Goal: Transaction & Acquisition: Purchase product/service

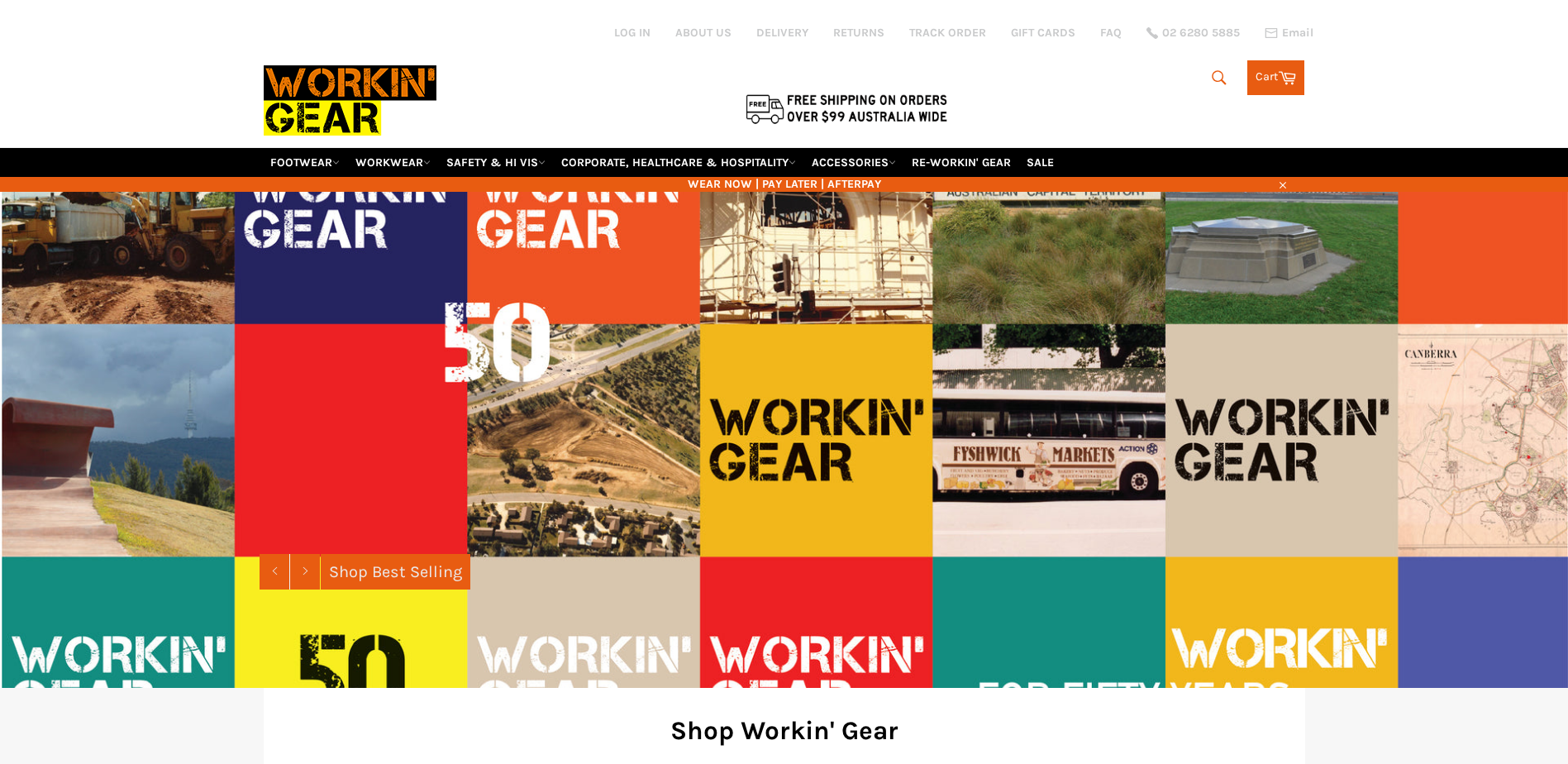
click at [1219, 76] on icon "submit" at bounding box center [1220, 78] width 18 height 18
click at [1075, 76] on input "Search" at bounding box center [1138, 78] width 207 height 32
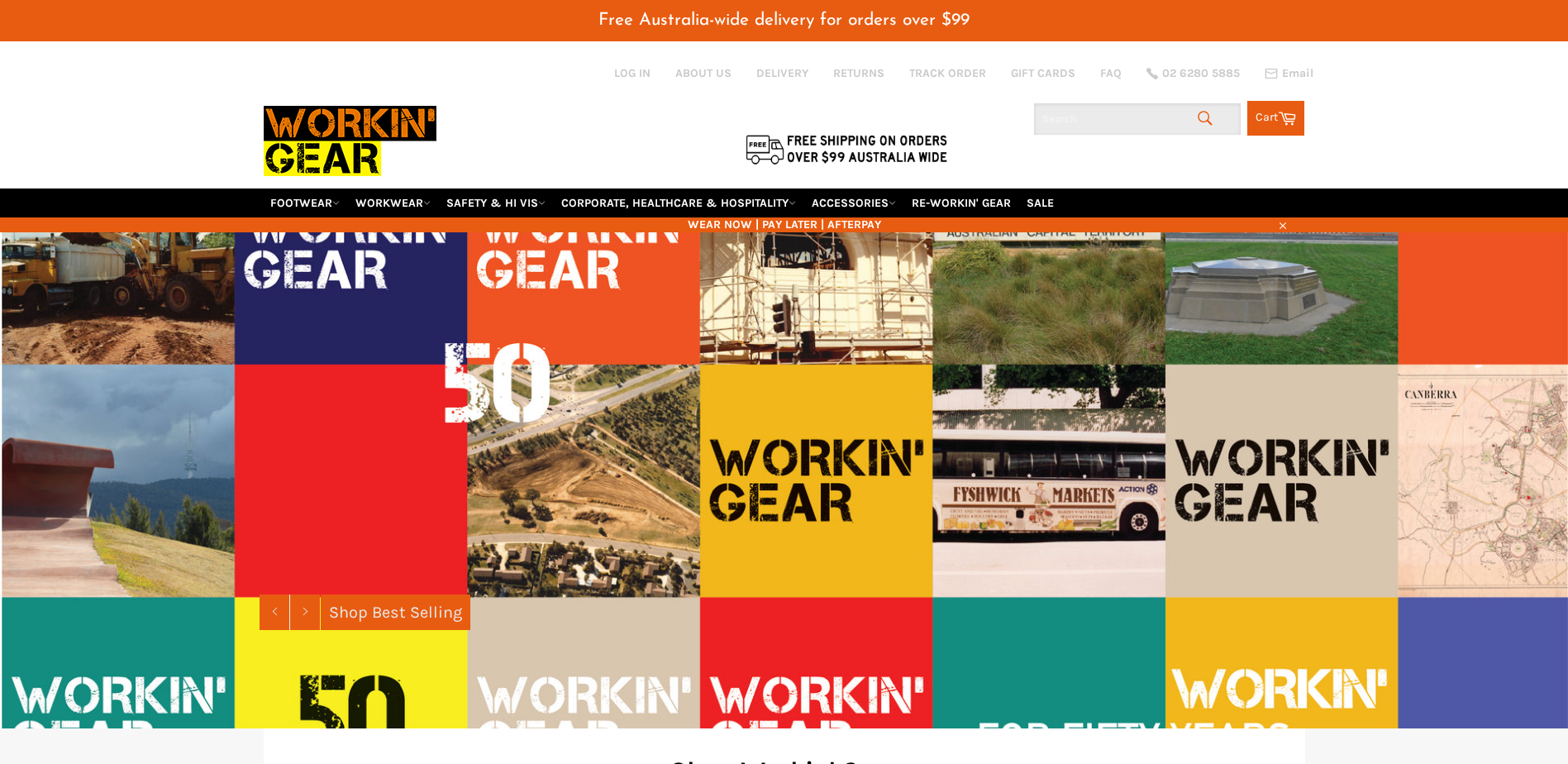
paste input "King Gee Stretch Taped (K530148"
type input "King Gee Stretch Taped (K530148"
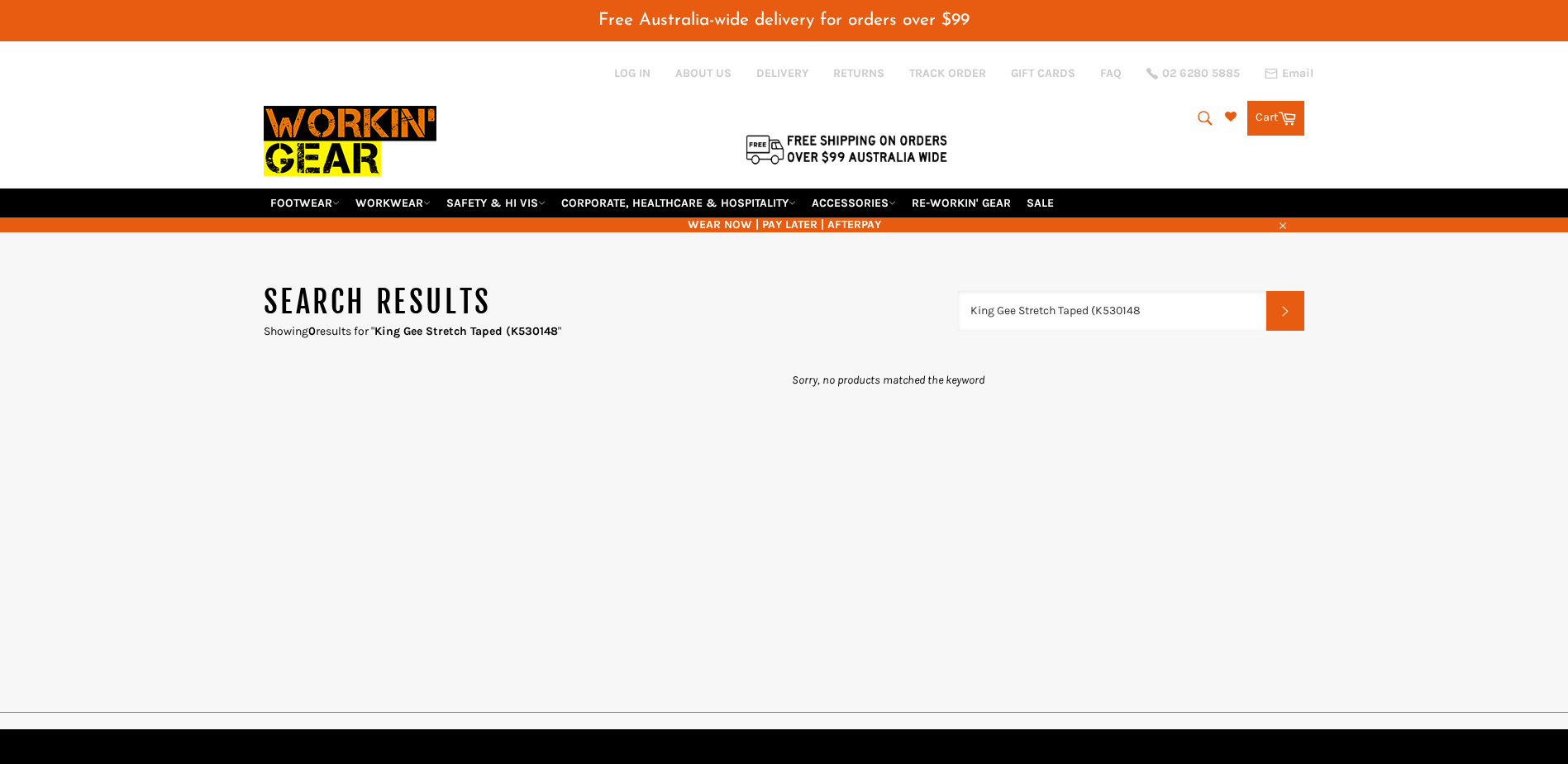
click at [994, 298] on input "King Gee Stretch Taped (K530148" at bounding box center [1112, 311] width 309 height 40
drag, startPoint x: 1100, startPoint y: 313, endPoint x: 903, endPoint y: 310, distance: 197.0
click at [903, 310] on header "Search results Showing 0 results for " King Gee Stretch Taped (K530148 " King G…" at bounding box center [785, 310] width 1042 height 57
type input "K530148"
click at [1033, 315] on input "K530148" at bounding box center [1112, 311] width 309 height 40
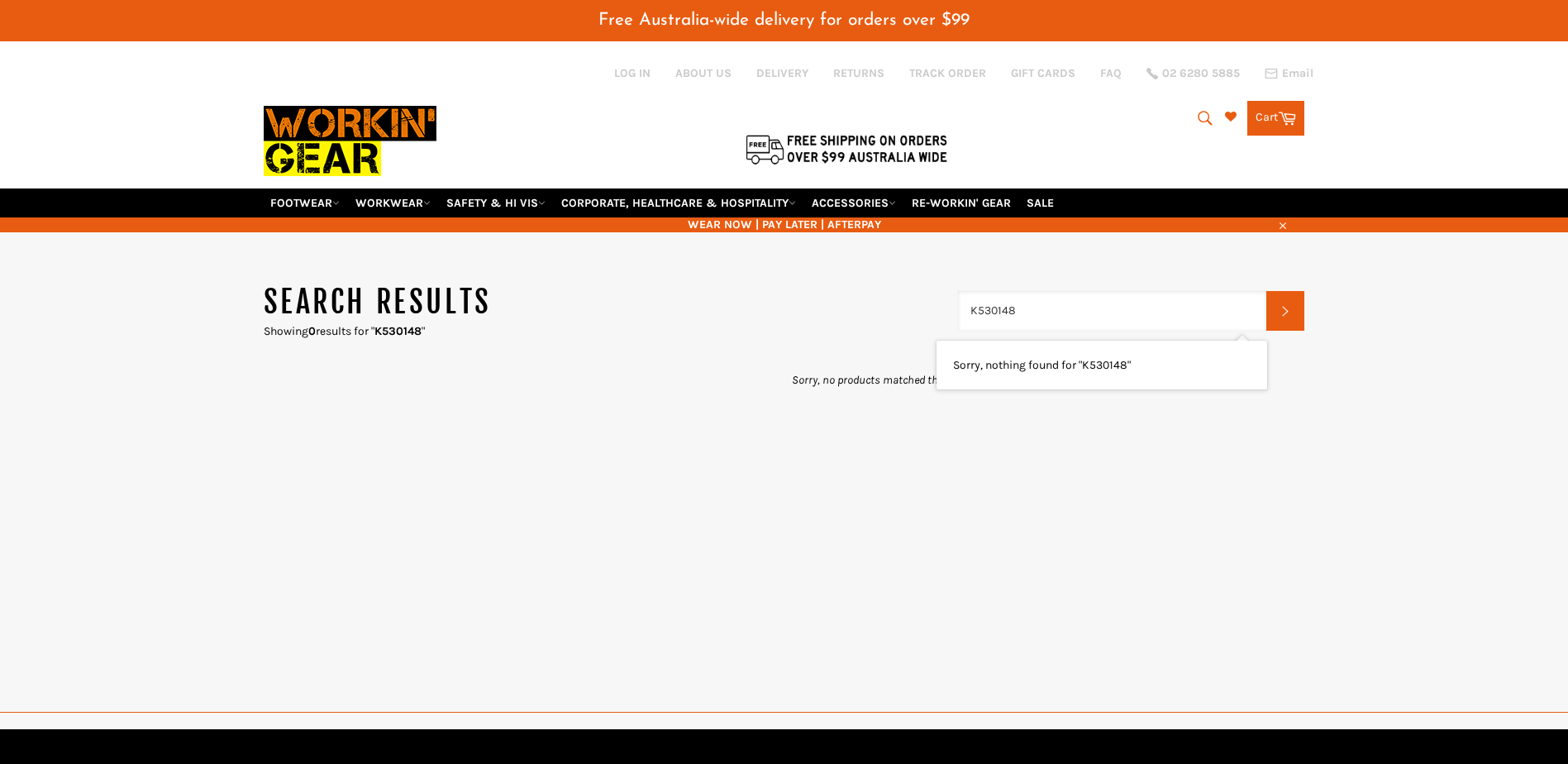
drag, startPoint x: 1060, startPoint y: 311, endPoint x: 905, endPoint y: 311, distance: 155.0
click at [905, 311] on header "Search results Showing 0 results for " K530148 " K530148 Search" at bounding box center [785, 310] width 1042 height 57
paste input "King Gee Stretch Taped ("
drag, startPoint x: 1184, startPoint y: 310, endPoint x: 1094, endPoint y: 311, distance: 90.0
click at [1094, 311] on input "King Gee Stretch Taped (K530148" at bounding box center [1112, 311] width 309 height 40
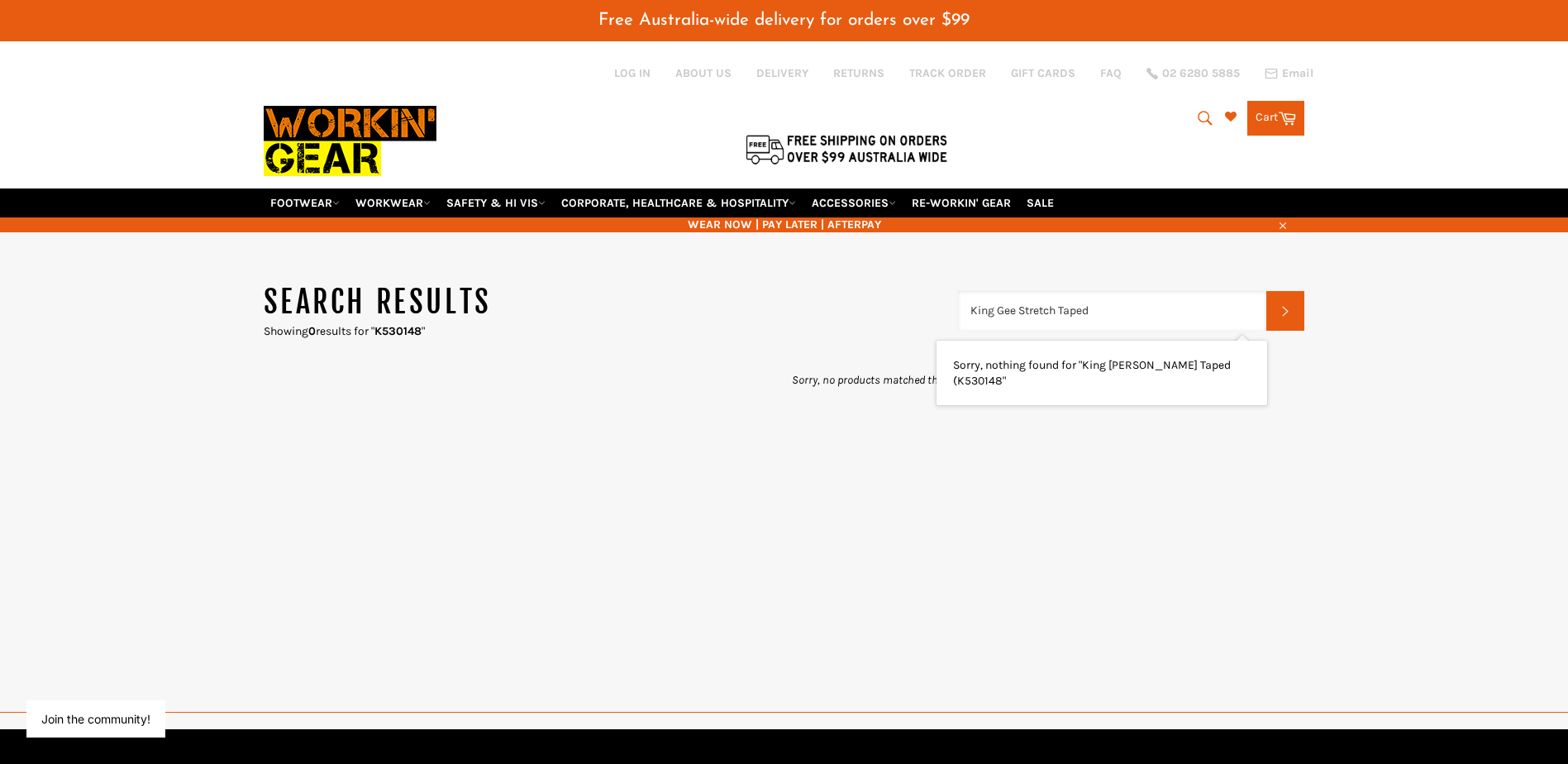
type input "King Gee Stretch Taped"
drag, startPoint x: 1175, startPoint y: 311, endPoint x: 1019, endPoint y: 310, distance: 156.0
click at [1019, 310] on input "King Gee Stretch Taped" at bounding box center [1112, 311] width 309 height 40
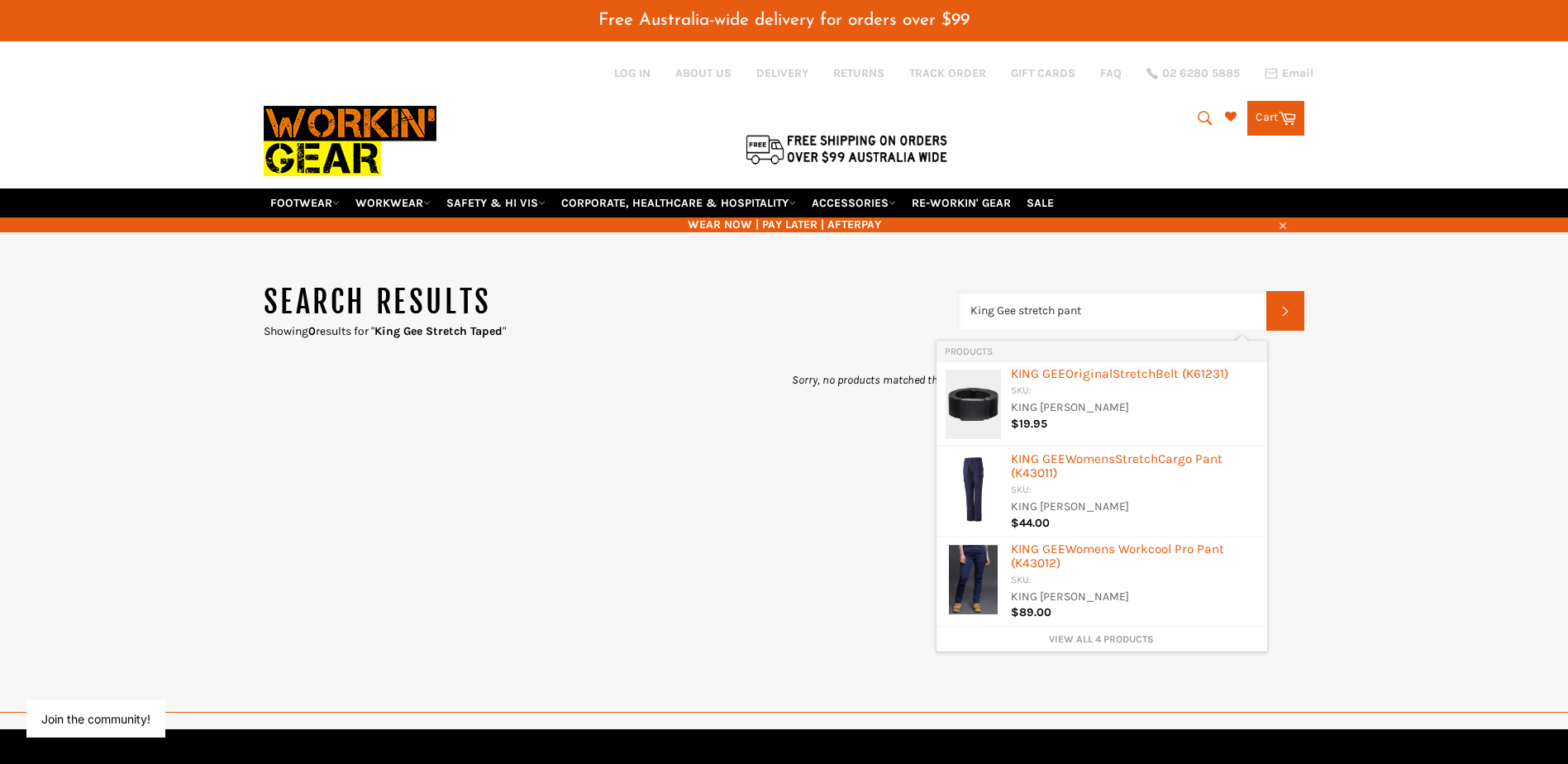
type input "King Gee stretch pants"
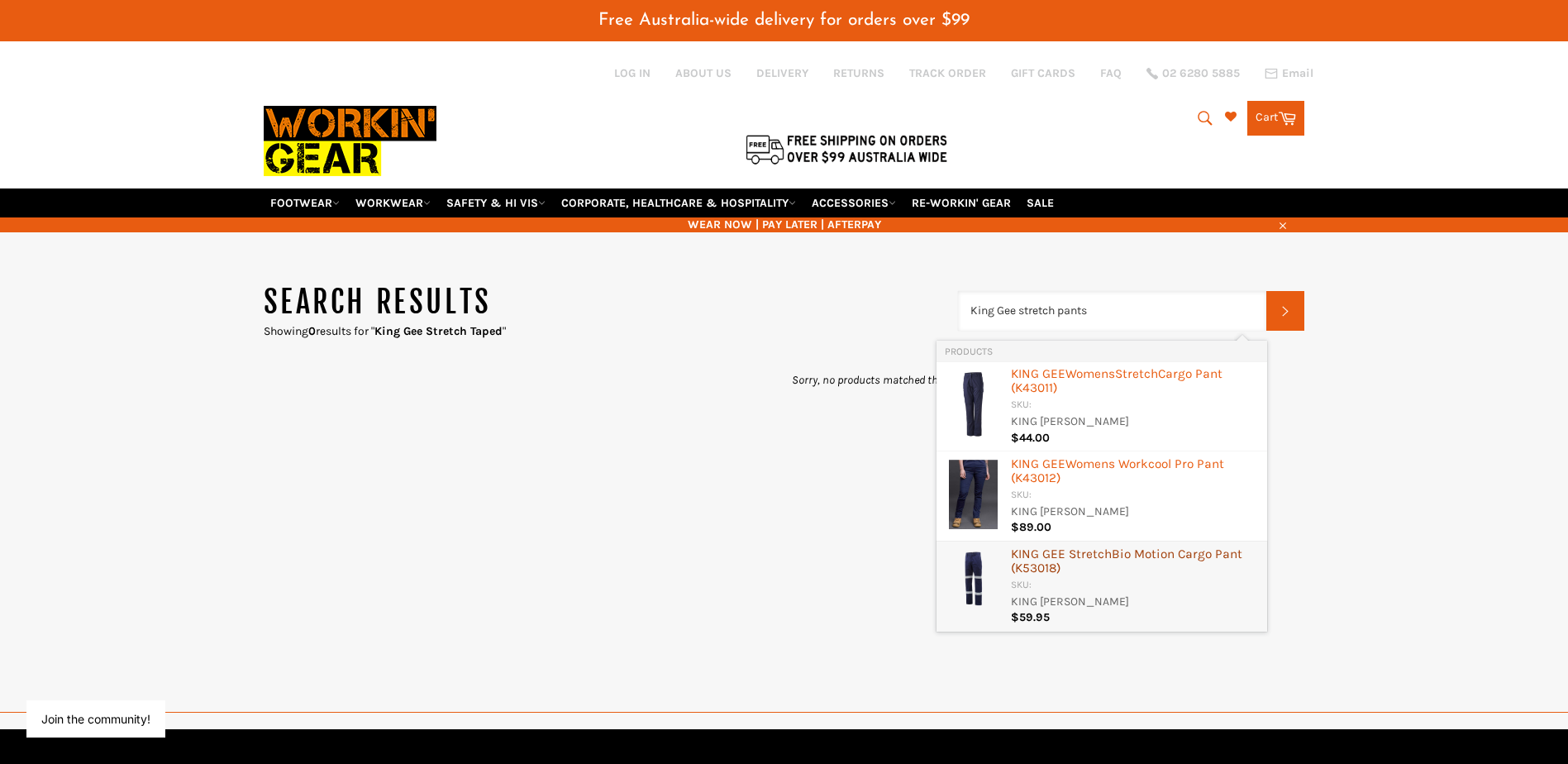
click at [1074, 578] on div "SKU:" at bounding box center [1134, 585] width 248 height 15
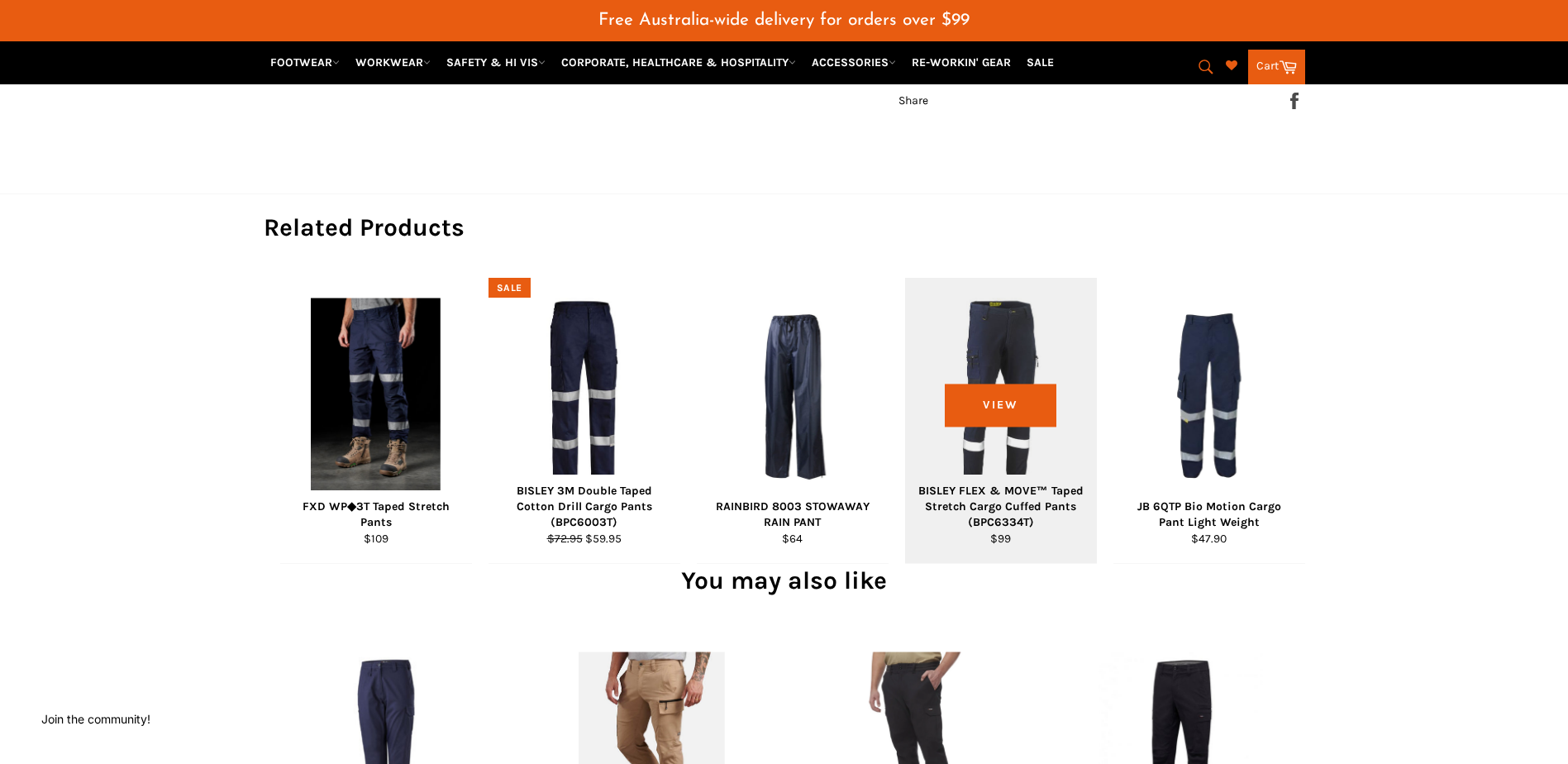
scroll to position [992, 0]
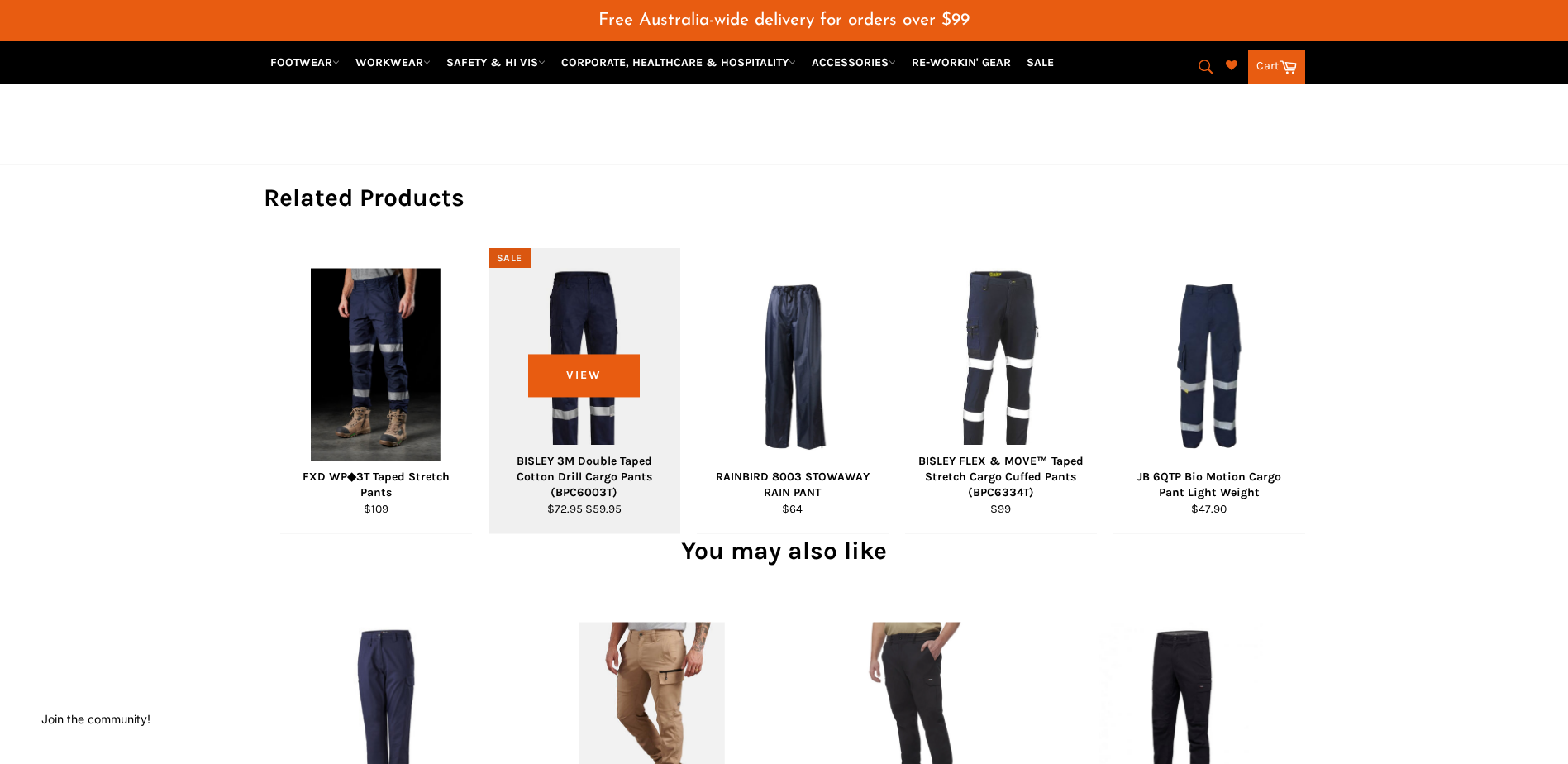
click at [574, 459] on div "View" at bounding box center [583, 390] width 191 height 285
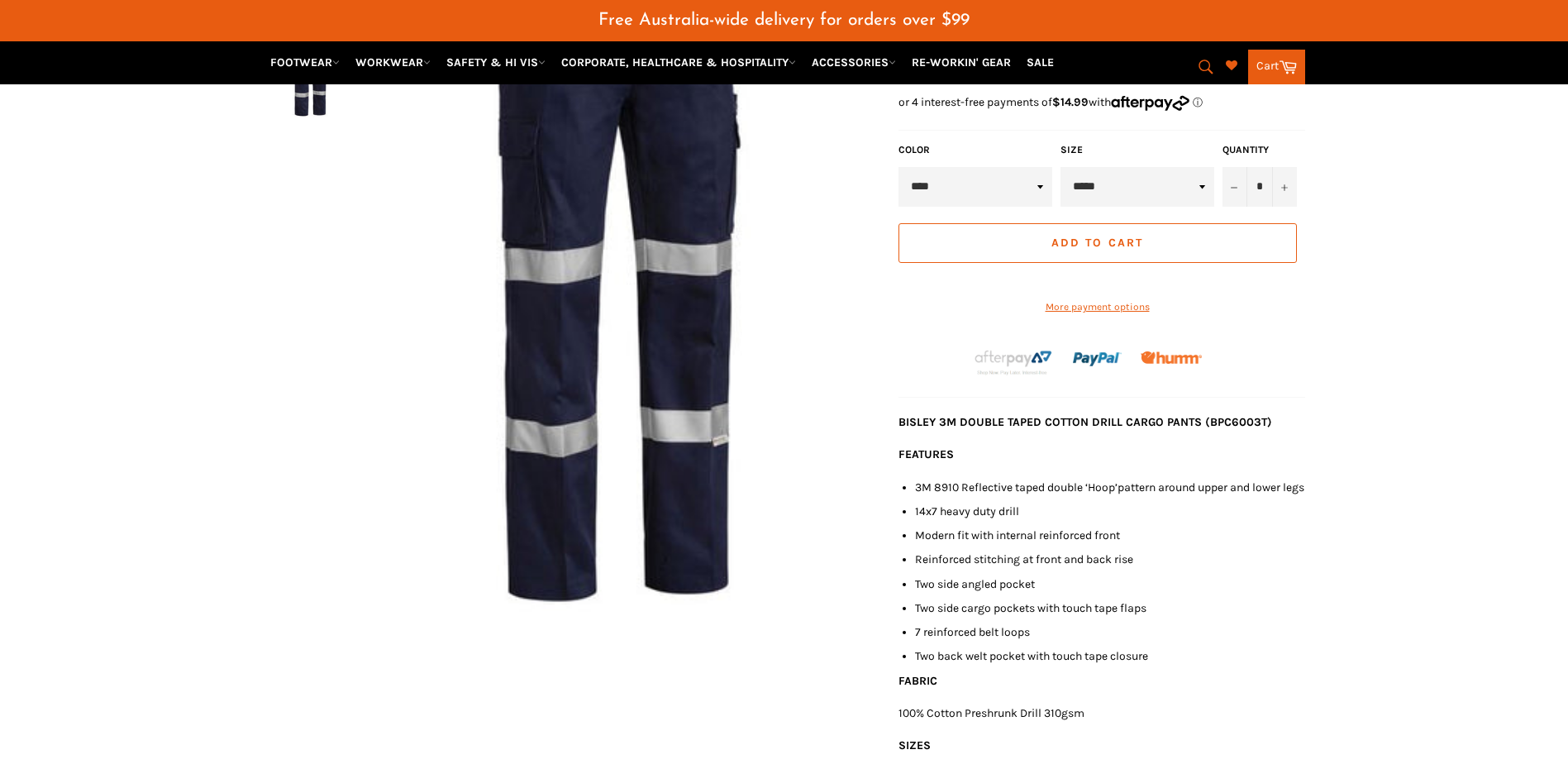
scroll to position [123, 0]
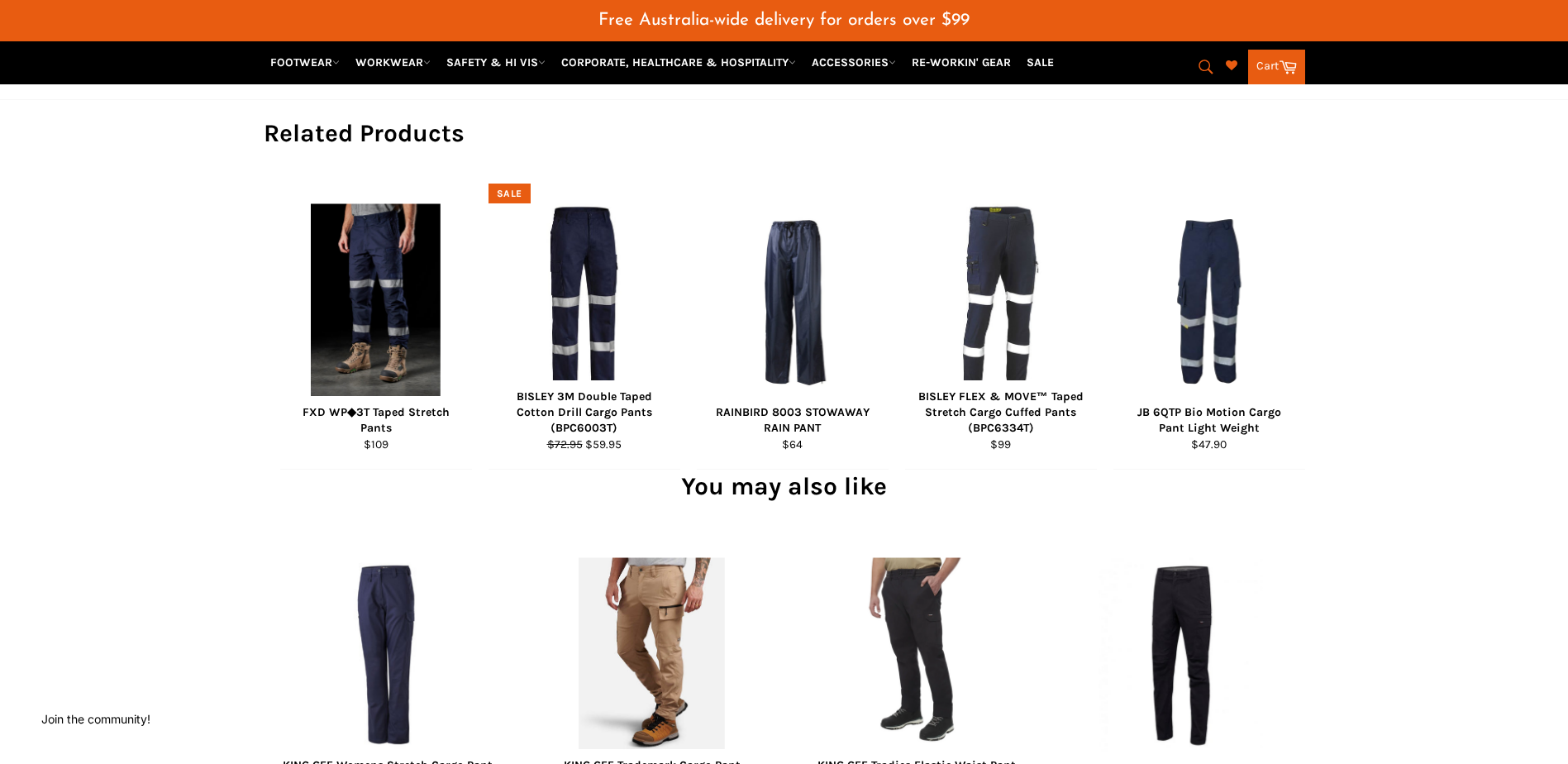
scroll to position [992, 0]
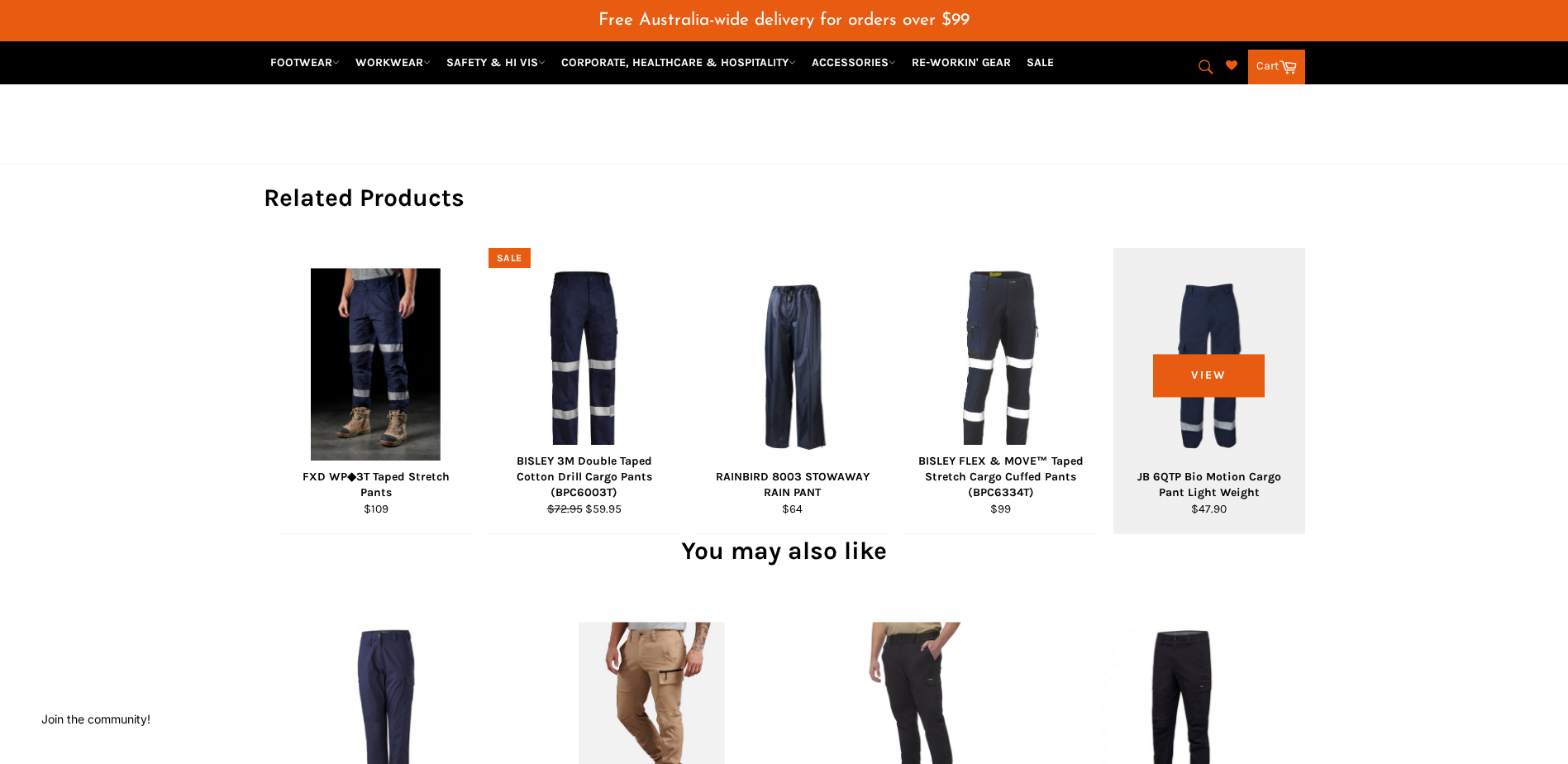
click at [1195, 497] on div "JB 6QTP Bio Motion Cargo Pant Light Weight" at bounding box center [1209, 485] width 172 height 33
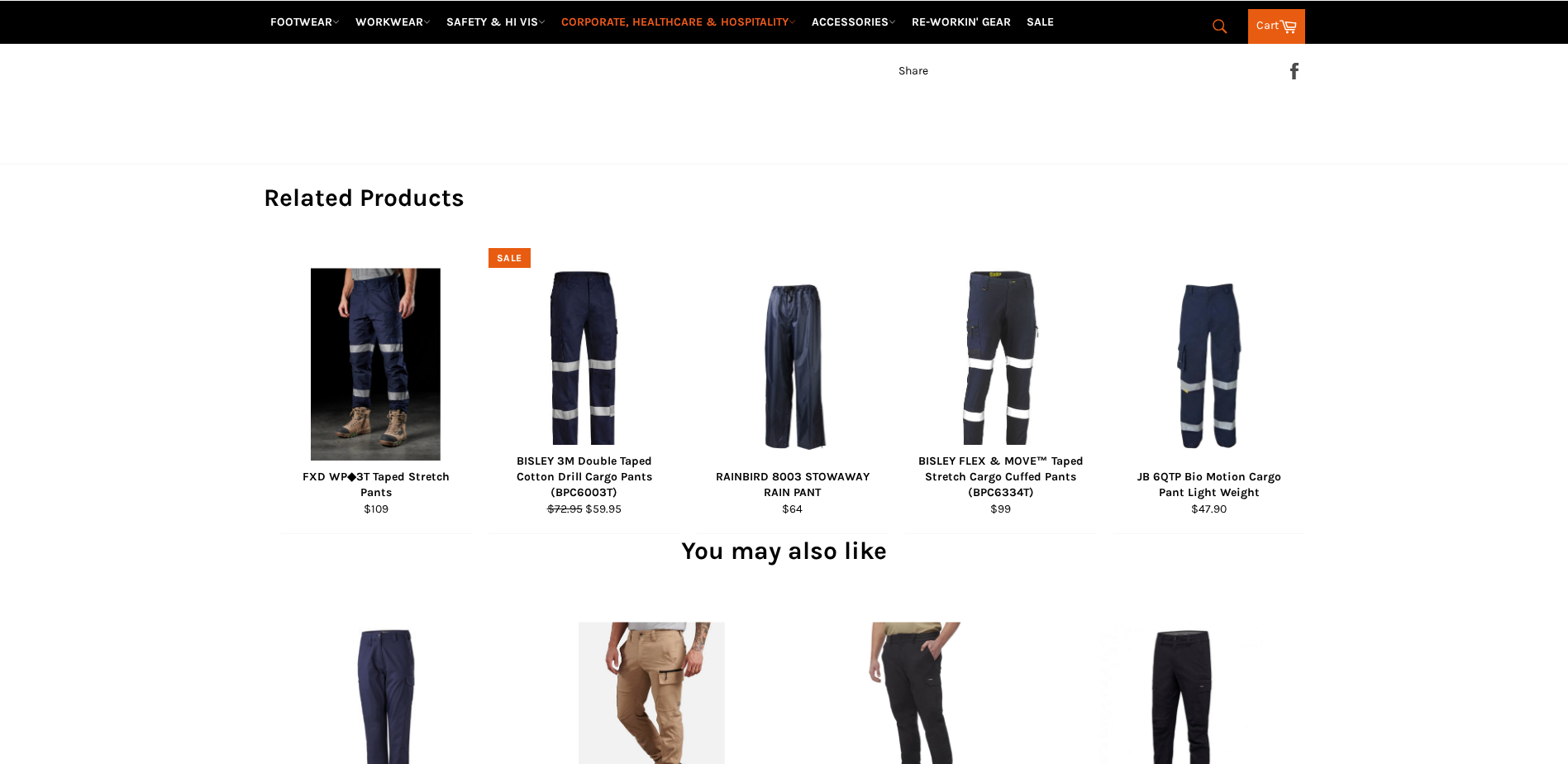
scroll to position [992, 0]
